Goal: Information Seeking & Learning: Check status

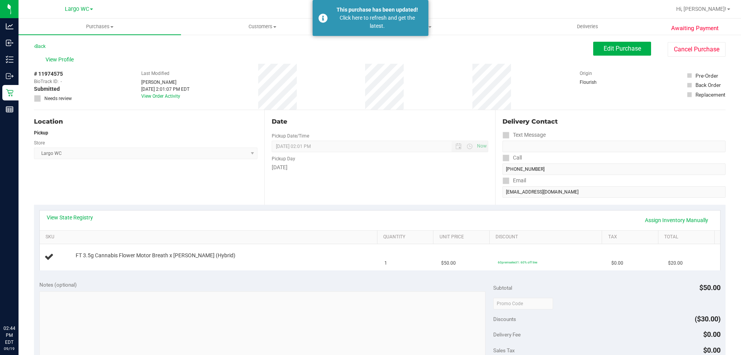
click at [381, 19] on div "Click here to refresh and get the latest." at bounding box center [377, 22] width 91 height 16
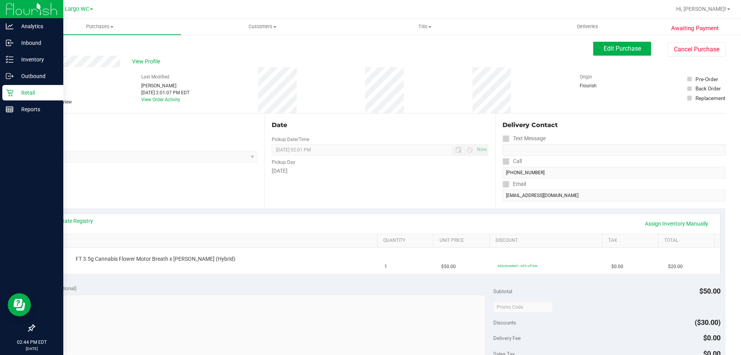
click at [12, 95] on icon at bounding box center [9, 92] width 7 height 7
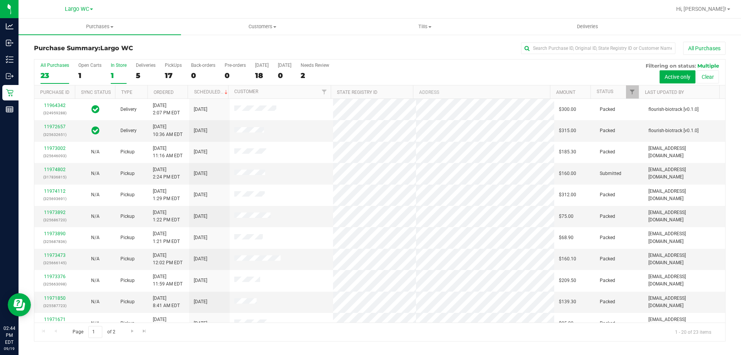
click at [114, 68] on div "In Store" at bounding box center [119, 65] width 16 height 5
click at [0, 0] on input "In Store 1" at bounding box center [0, 0] width 0 height 0
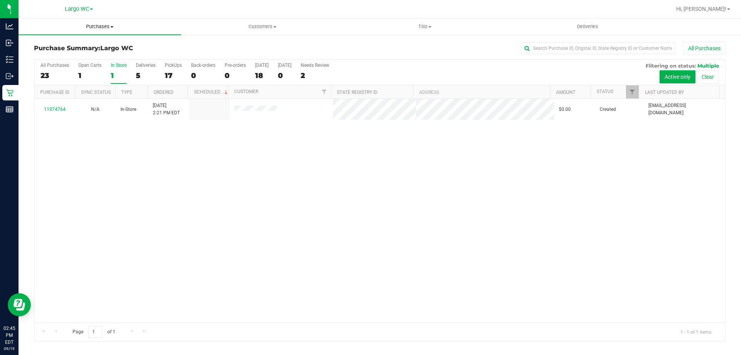
click at [97, 23] on uib-tab-heading "Purchases Summary of purchases Fulfillment All purchases" at bounding box center [100, 27] width 163 height 16
click at [90, 44] on span "Summary of purchases" at bounding box center [58, 46] width 79 height 7
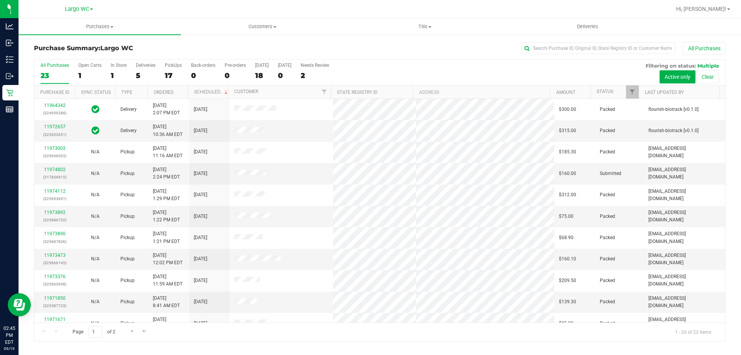
click at [475, 68] on div "All Purchases 23 Open Carts 1 In Store 1 Deliveries 5 PickUps 17 Back-orders 0 …" at bounding box center [379, 72] width 691 height 26
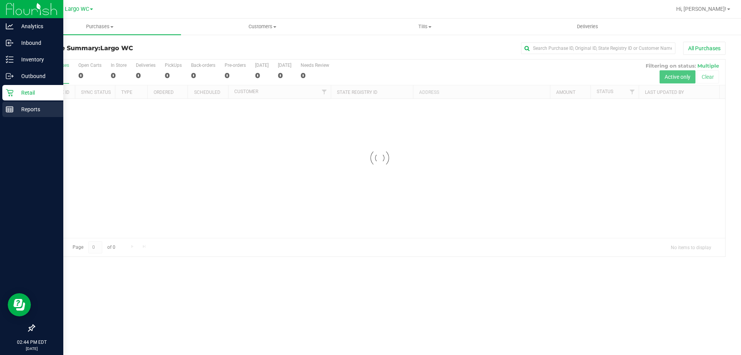
click at [2, 113] on div "Reports" at bounding box center [32, 109] width 61 height 15
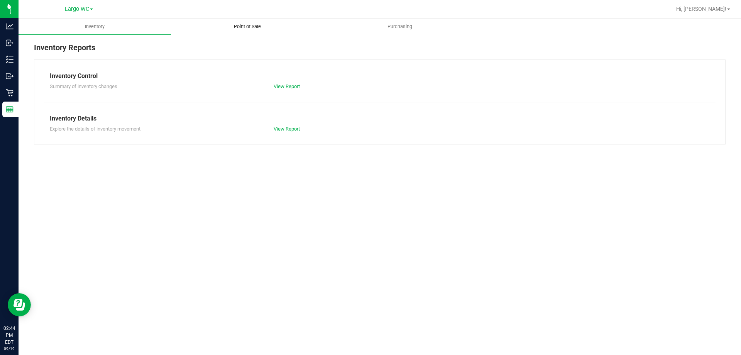
click at [252, 29] on span "Point of Sale" at bounding box center [248, 26] width 48 height 7
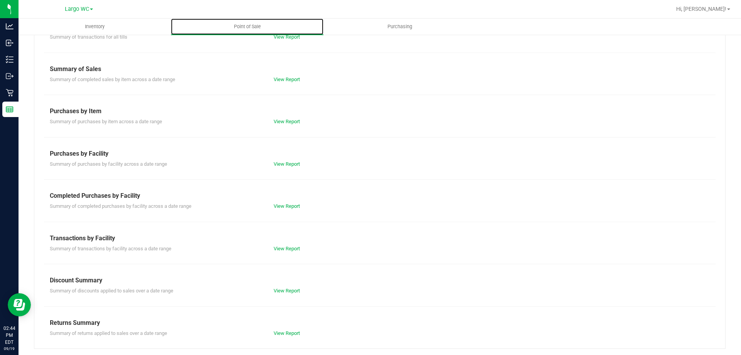
scroll to position [51, 0]
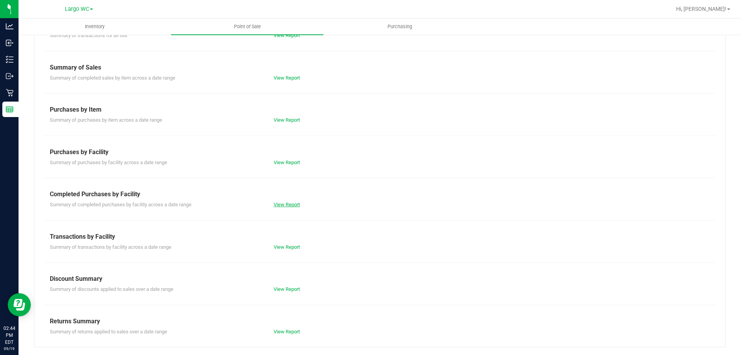
click at [289, 205] on link "View Report" at bounding box center [287, 205] width 26 height 6
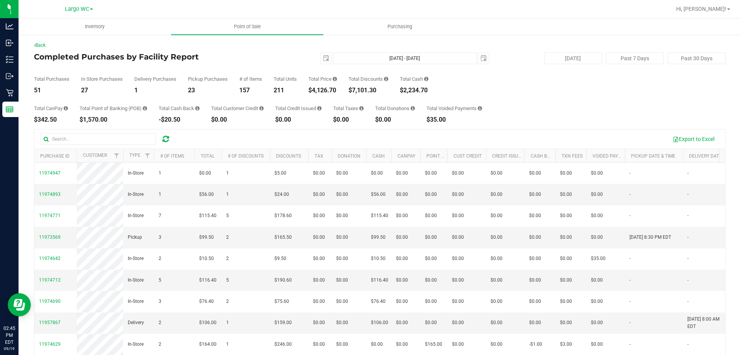
click at [326, 87] on div "$4,126.70" at bounding box center [323, 90] width 29 height 6
